Goal: Find specific fact: Find specific fact

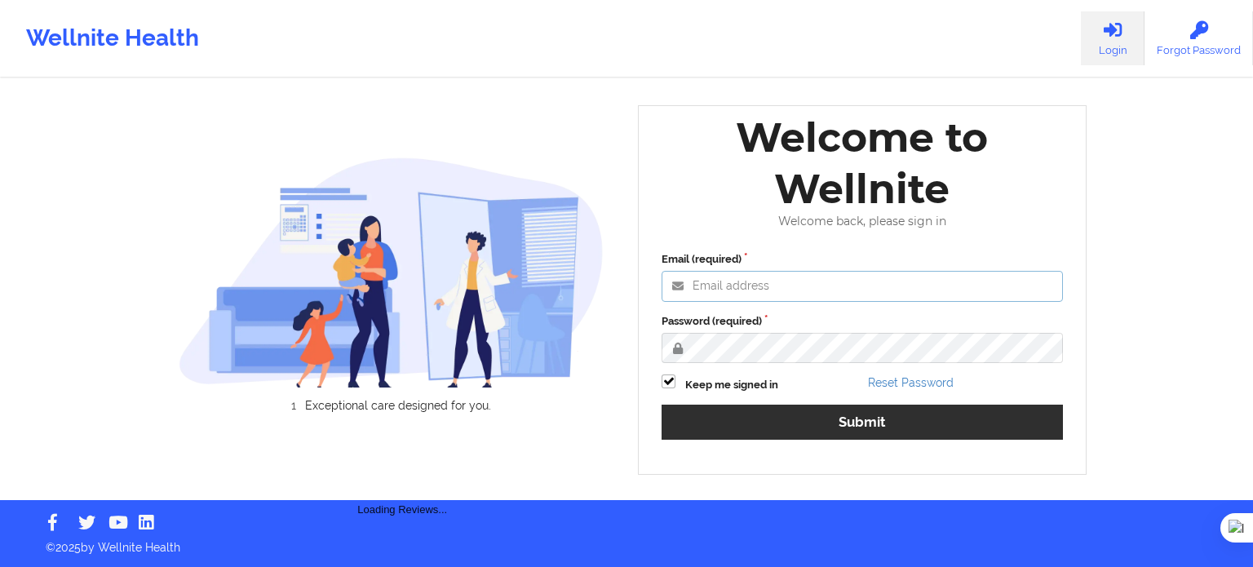
type input "[EMAIL_ADDRESS][DOMAIN_NAME]"
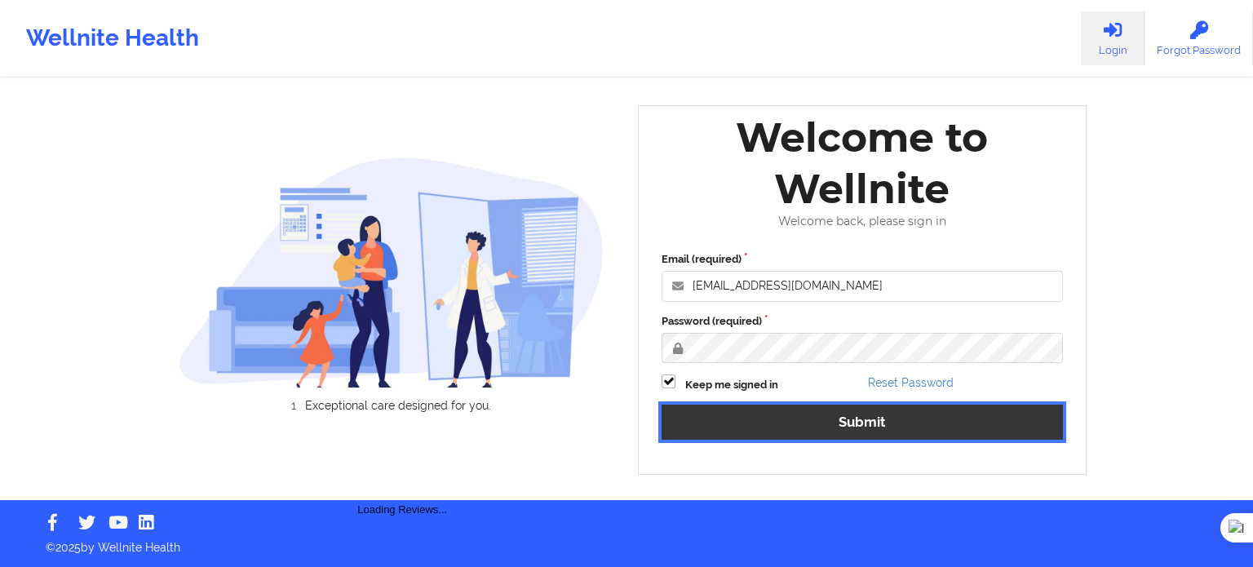
click at [814, 424] on button "Submit" at bounding box center [862, 422] width 401 height 35
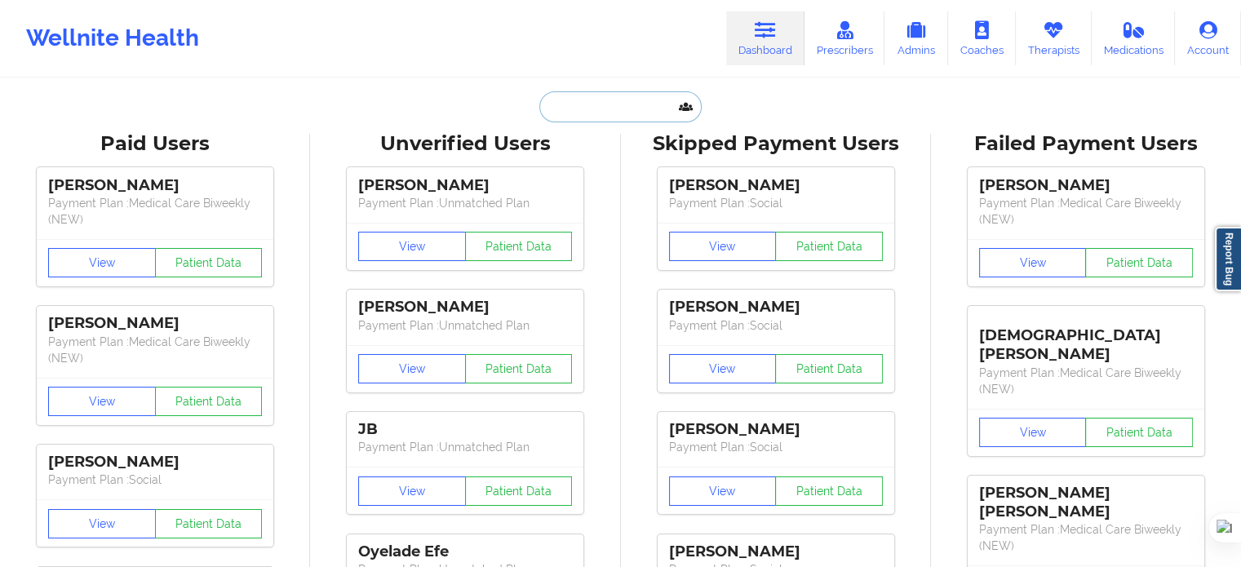
click at [578, 109] on input "text" at bounding box center [620, 106] width 162 height 31
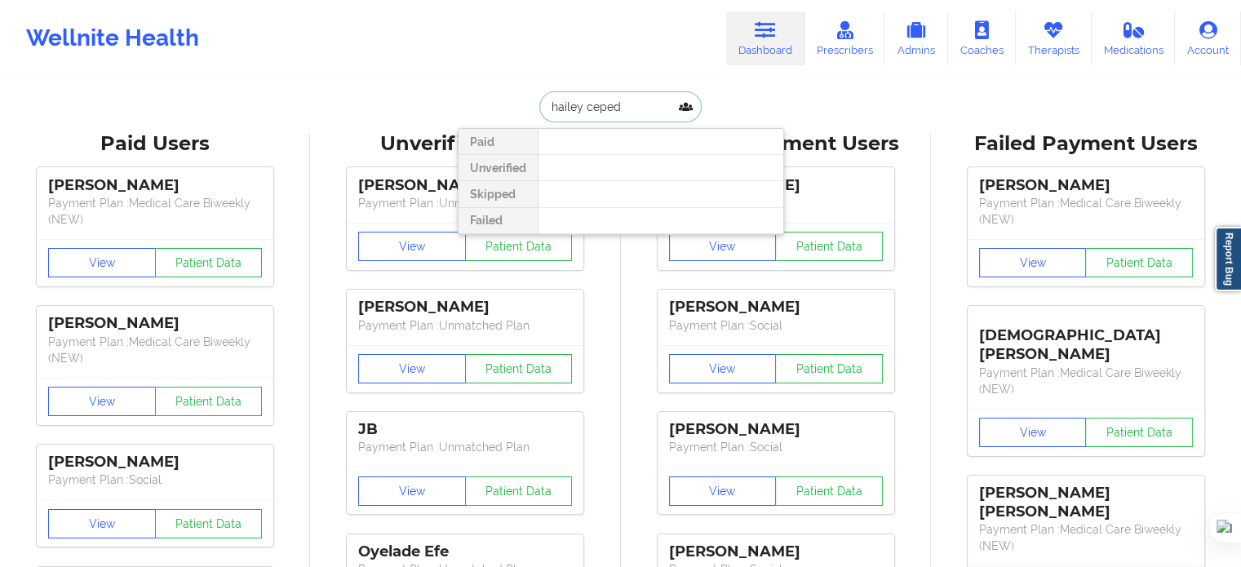
type input "[PERSON_NAME]"
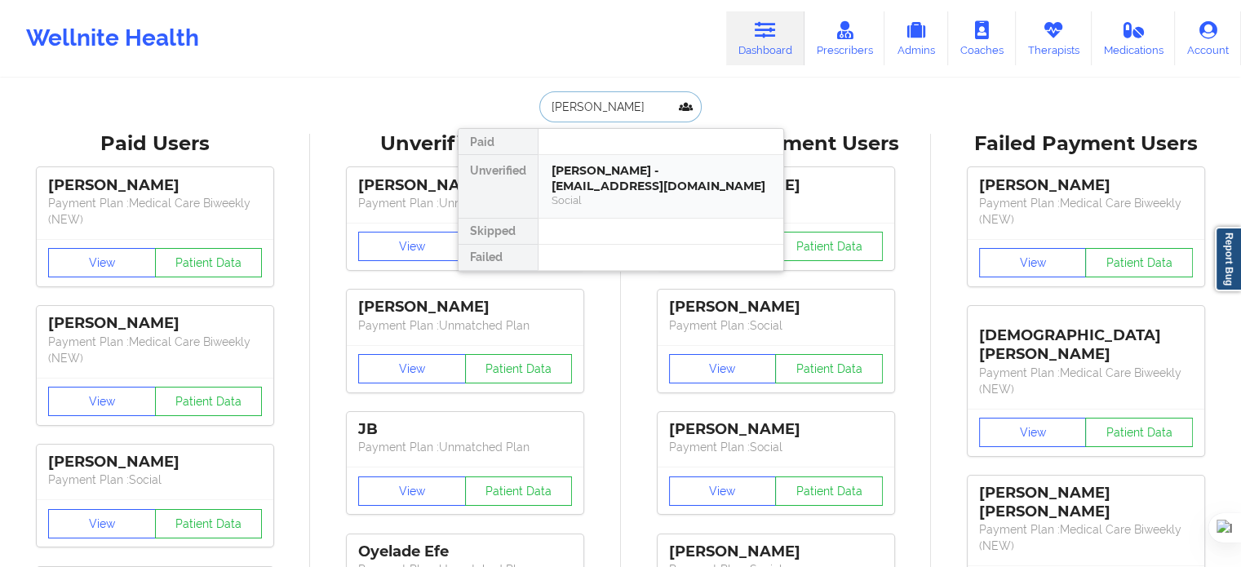
click at [603, 179] on div "[PERSON_NAME] - [EMAIL_ADDRESS][DOMAIN_NAME]" at bounding box center [661, 178] width 219 height 30
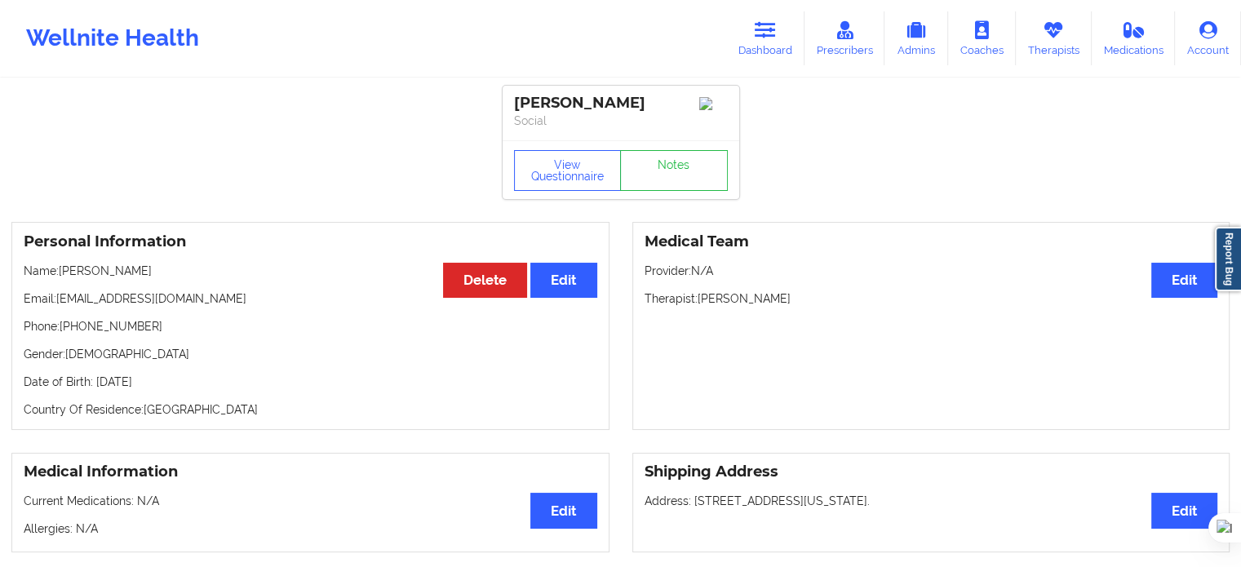
drag, startPoint x: 216, startPoint y: 384, endPoint x: 95, endPoint y: 388, distance: 121.6
click at [95, 388] on p "Date of Birth: [DEMOGRAPHIC_DATA]" at bounding box center [311, 382] width 574 height 16
copy p "[DATE]"
